Goal: Task Accomplishment & Management: Complete application form

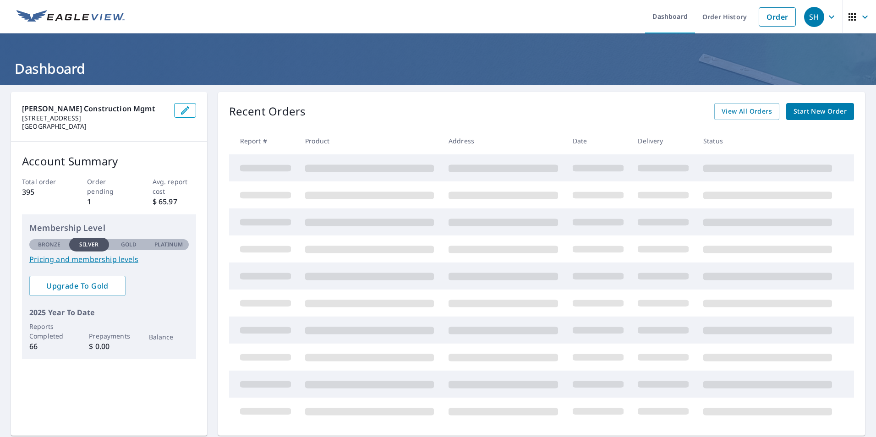
click at [810, 110] on span "Start New Order" at bounding box center [820, 111] width 53 height 11
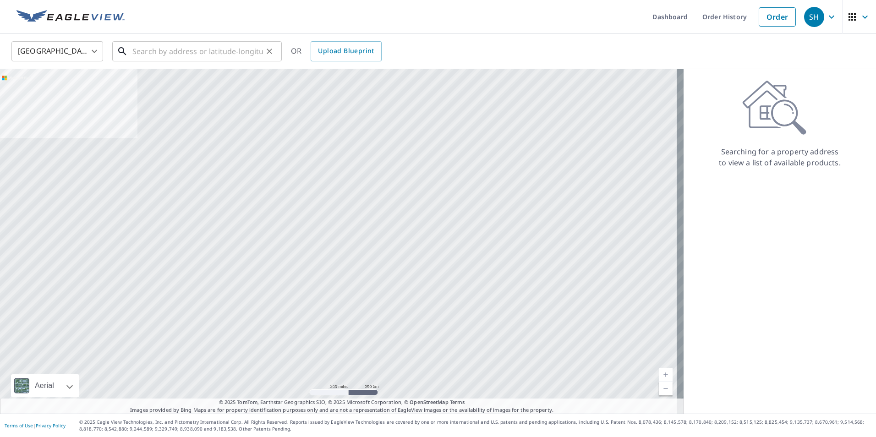
click at [177, 50] on input "text" at bounding box center [197, 52] width 131 height 26
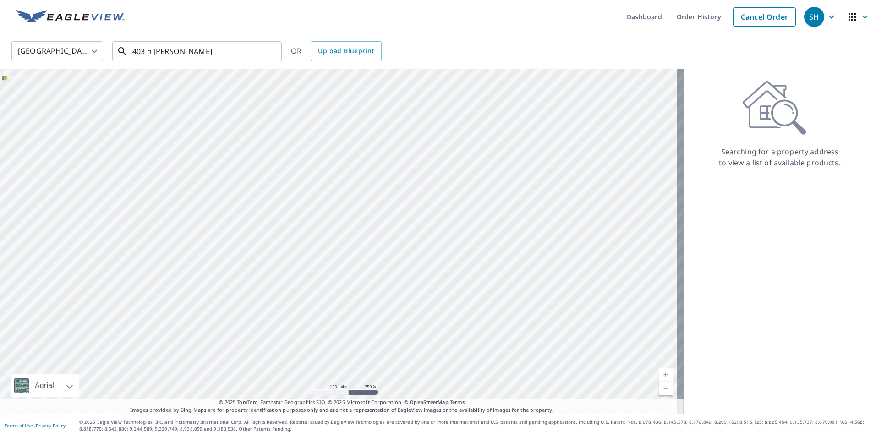
drag, startPoint x: 204, startPoint y: 50, endPoint x: 270, endPoint y: 417, distance: 372.6
click at [204, 50] on input "403 n [PERSON_NAME]" at bounding box center [197, 52] width 131 height 26
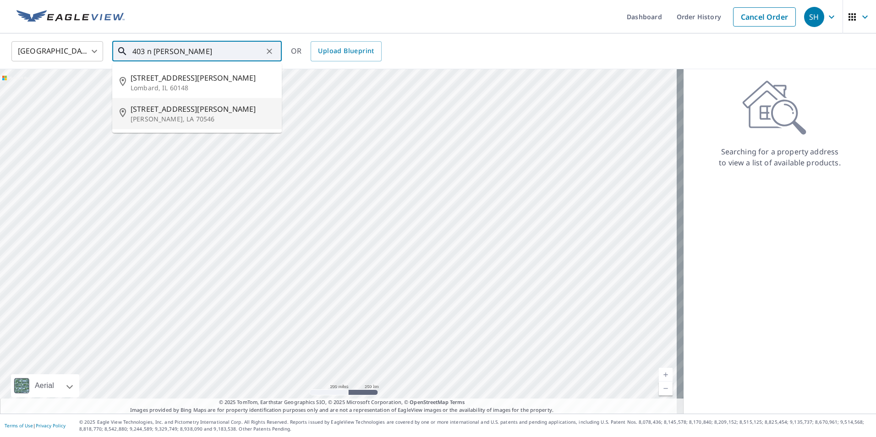
click at [163, 113] on span "[STREET_ADDRESS][PERSON_NAME]" at bounding box center [203, 109] width 144 height 11
type input "[STREET_ADDRESS][PERSON_NAME]"
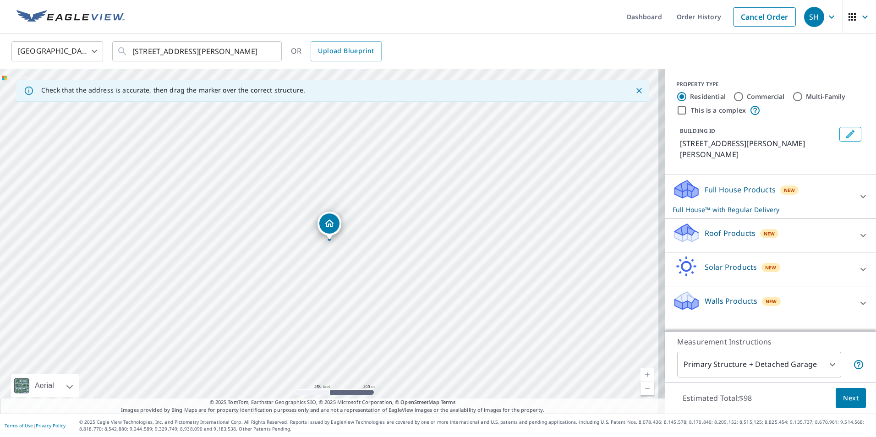
click at [858, 191] on icon at bounding box center [863, 196] width 11 height 11
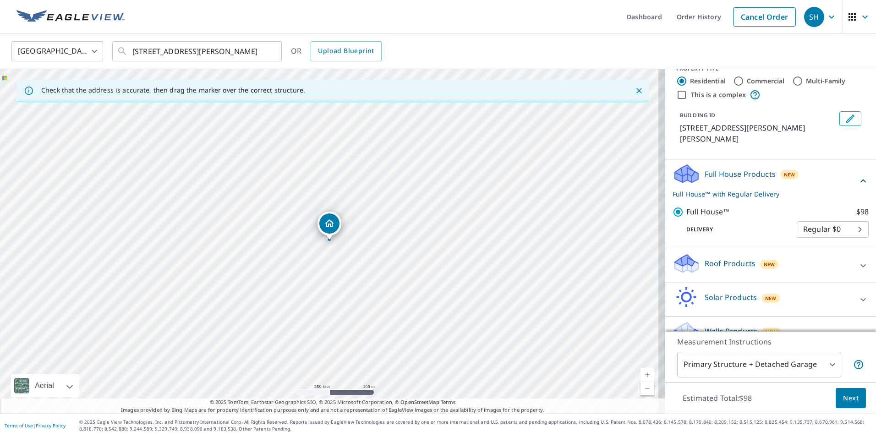
scroll to position [24, 0]
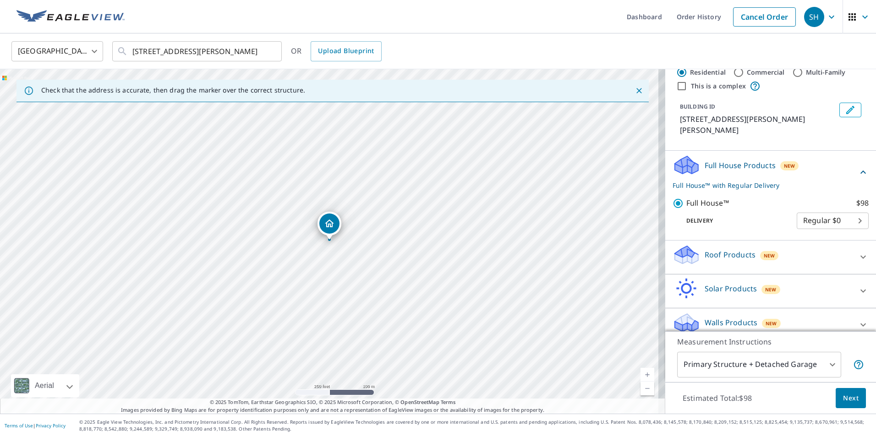
click at [844, 399] on span "Next" at bounding box center [851, 398] width 16 height 11
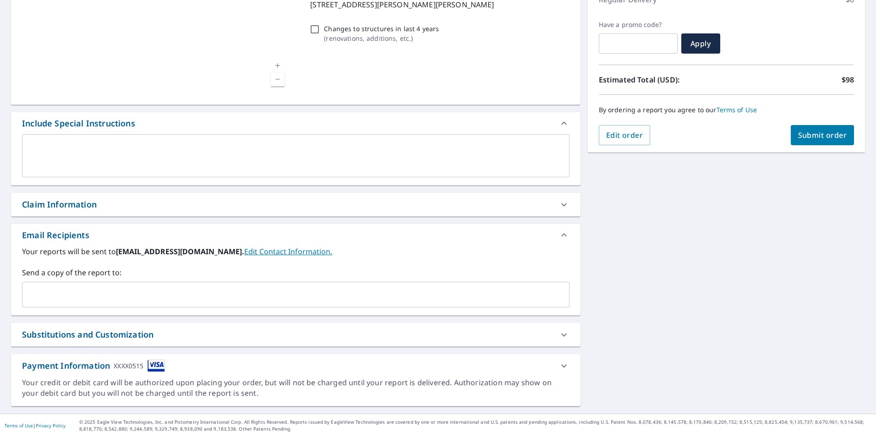
scroll to position [140, 0]
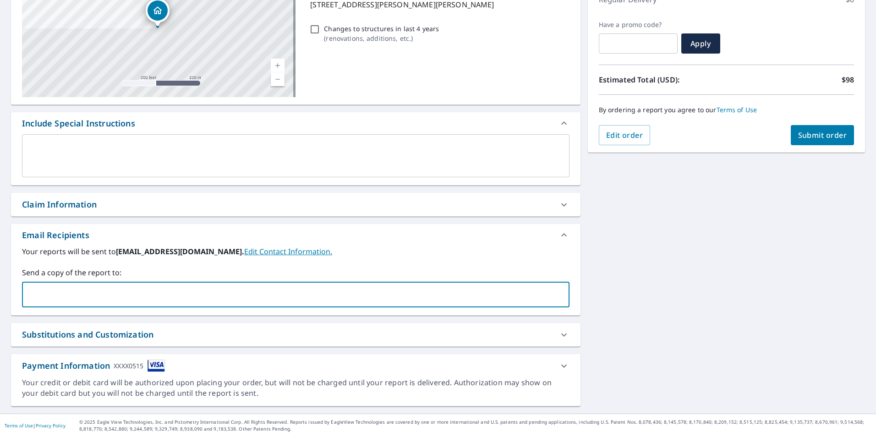
click at [134, 290] on input "text" at bounding box center [289, 294] width 526 height 17
type input "[EMAIL_ADDRESS][DOMAIN_NAME]"
click at [472, 223] on div "[STREET_ADDRESS][PERSON_NAME] A standard road map Aerial A detailed look from a…" at bounding box center [296, 179] width 570 height 454
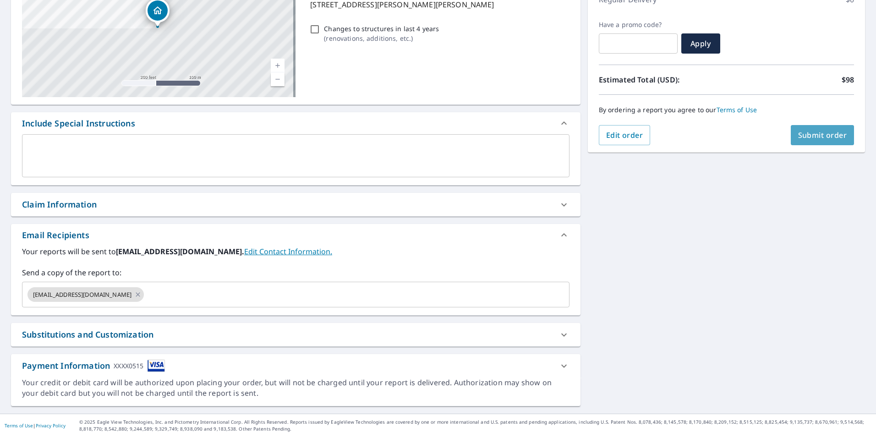
click at [815, 134] on span "Submit order" at bounding box center [822, 135] width 49 height 10
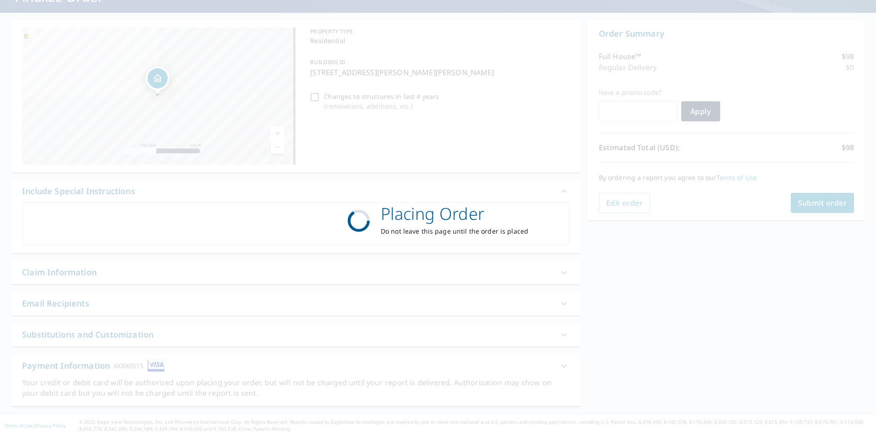
scroll to position [72, 0]
